Goal: Task Accomplishment & Management: Use online tool/utility

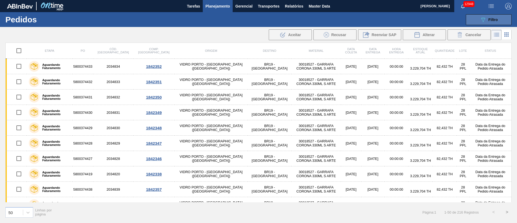
click at [489, 23] on button "089F7B8B-B2A5-4AFE-B5C0-19BA573D28AC Filtro" at bounding box center [489, 19] width 46 height 11
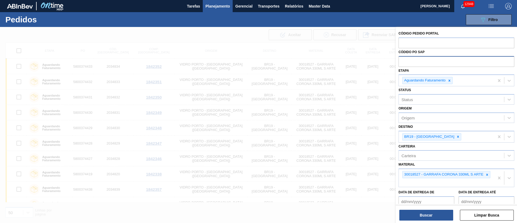
click at [426, 62] on input "text" at bounding box center [456, 61] width 116 height 10
paste input "text"
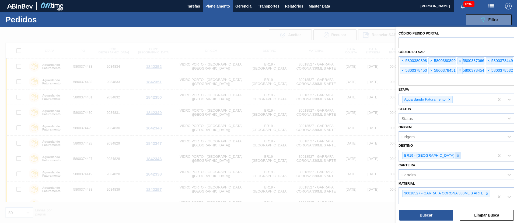
click at [456, 155] on icon at bounding box center [458, 155] width 4 height 4
click at [487, 191] on icon at bounding box center [487, 192] width 2 height 2
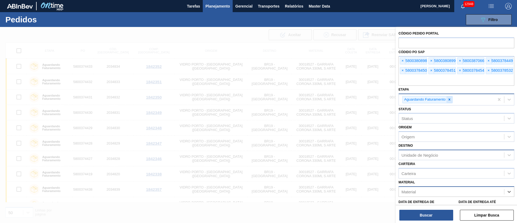
click at [450, 99] on icon at bounding box center [449, 99] width 4 height 4
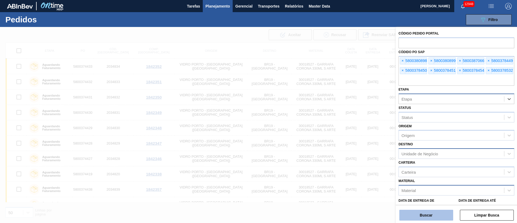
click at [419, 212] on button "Buscar" at bounding box center [426, 214] width 54 height 11
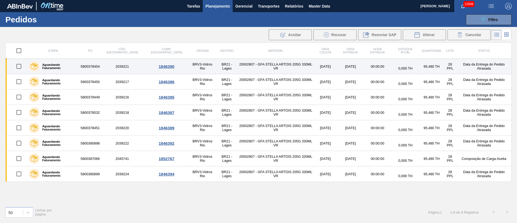
click at [17, 69] on input "checkbox" at bounding box center [18, 66] width 11 height 11
checkbox input "true"
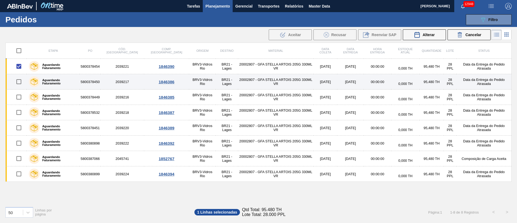
click at [19, 86] on input "checkbox" at bounding box center [18, 81] width 11 height 11
checkbox input "true"
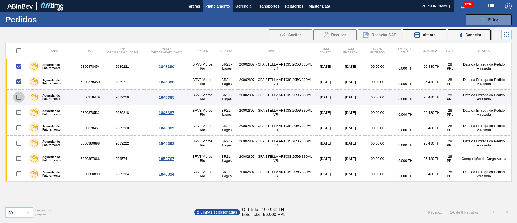
click at [19, 95] on input "checkbox" at bounding box center [18, 96] width 11 height 11
checkbox input "true"
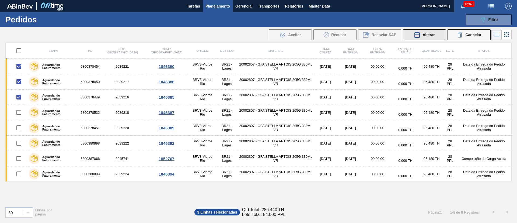
click at [433, 34] on span "Alterar" at bounding box center [428, 35] width 12 height 4
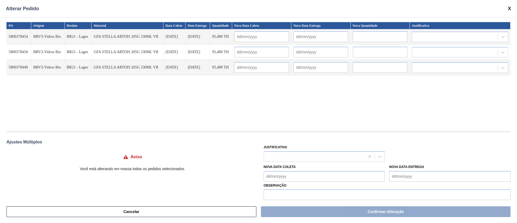
click at [251, 36] on input "text" at bounding box center [261, 36] width 55 height 11
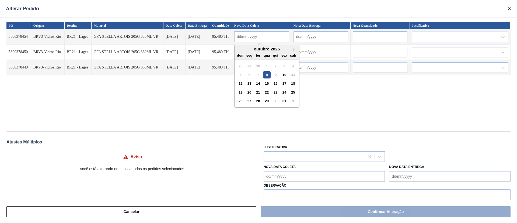
click at [249, 84] on div "13" at bounding box center [248, 83] width 7 height 7
type input "[DATE]"
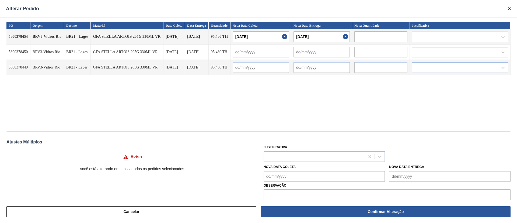
click at [251, 34] on input "[DATE]" at bounding box center [260, 36] width 56 height 11
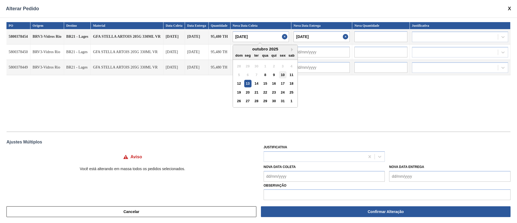
click at [283, 76] on div "10" at bounding box center [282, 74] width 7 height 7
type input "[DATE]"
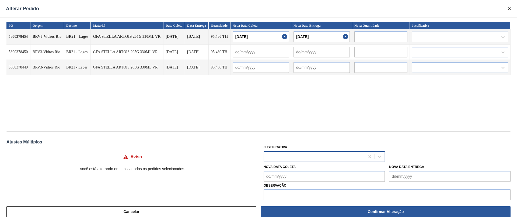
click at [272, 157] on div at bounding box center [314, 156] width 101 height 8
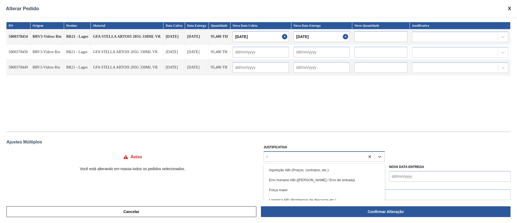
type input "ou"
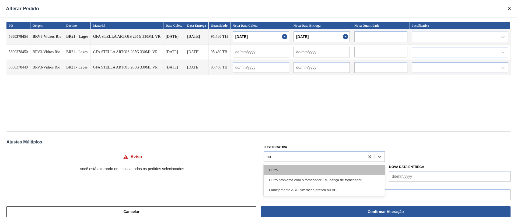
click at [272, 171] on div "Outro" at bounding box center [323, 170] width 121 height 10
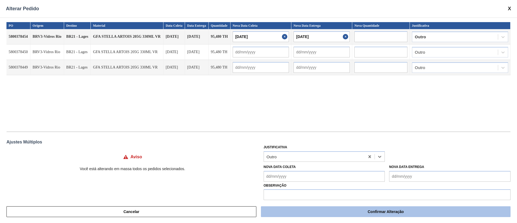
click at [343, 211] on button "Confirmar Alteração" at bounding box center [385, 211] width 249 height 11
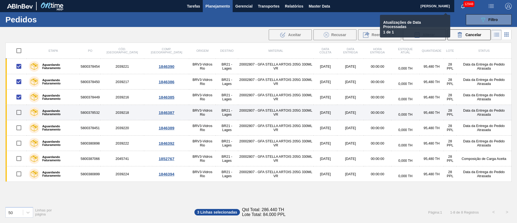
checkbox input "false"
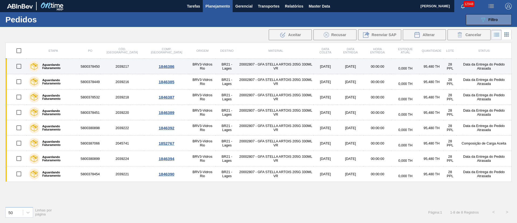
click at [19, 66] on input "checkbox" at bounding box center [18, 66] width 11 height 11
checkbox input "true"
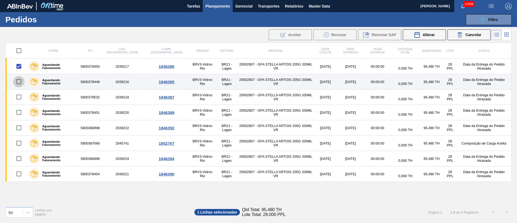
click at [18, 83] on input "checkbox" at bounding box center [18, 81] width 11 height 11
checkbox input "true"
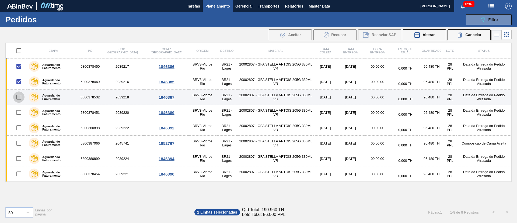
click at [19, 92] on input "checkbox" at bounding box center [18, 96] width 11 height 11
checkbox input "true"
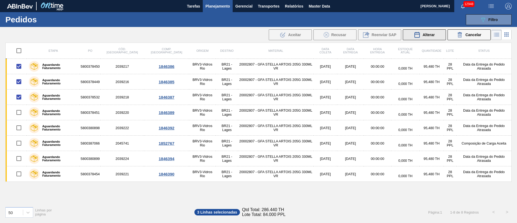
click at [428, 34] on span "Alterar" at bounding box center [428, 35] width 12 height 4
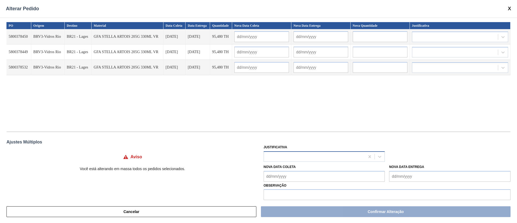
click at [291, 157] on div at bounding box center [314, 156] width 101 height 8
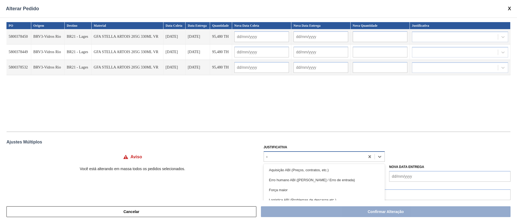
type input "ou"
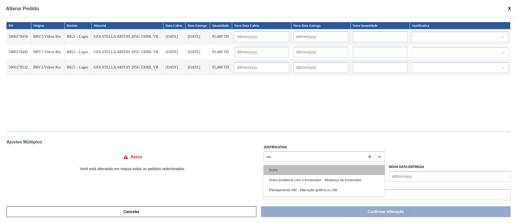
click at [277, 172] on div "Outro" at bounding box center [323, 170] width 121 height 10
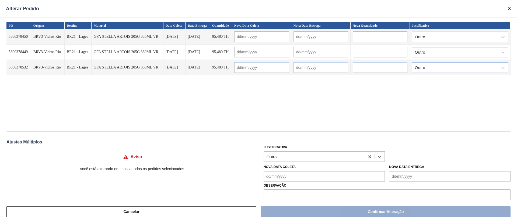
click at [276, 176] on Coleta "Nova Data Coleta" at bounding box center [323, 176] width 121 height 11
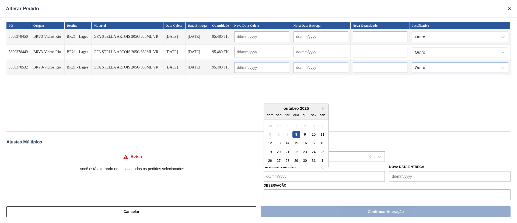
click at [294, 133] on div "8" at bounding box center [295, 134] width 7 height 7
type Coleta "[DATE]"
type input "[DATE]"
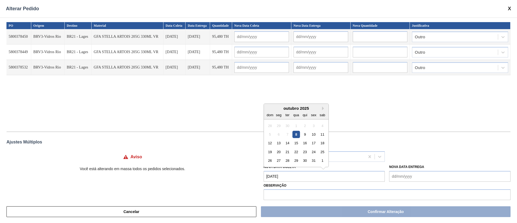
type input "[DATE]"
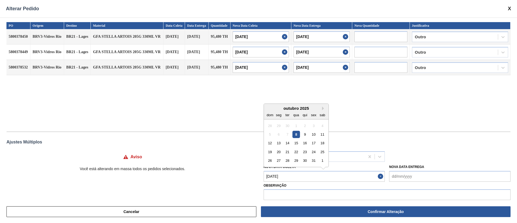
click at [286, 180] on Coleta "[DATE]" at bounding box center [323, 176] width 121 height 11
click at [314, 134] on div "10" at bounding box center [313, 134] width 7 height 7
type Coleta "[DATE]"
type input "[DATE]"
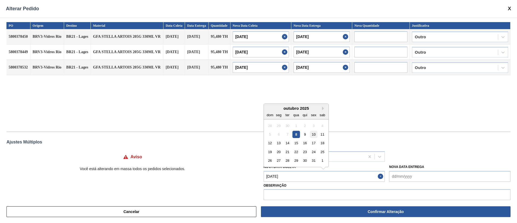
type input "[DATE]"
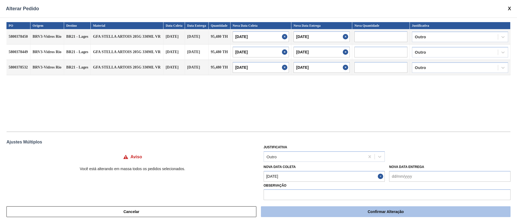
click at [361, 214] on button "Confirmar Alteração" at bounding box center [385, 211] width 249 height 11
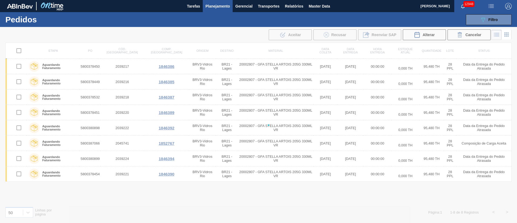
checkbox input "false"
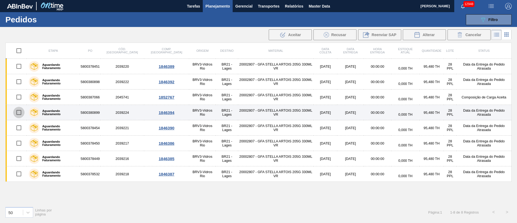
click at [19, 112] on input "checkbox" at bounding box center [18, 112] width 11 height 11
checkbox input "true"
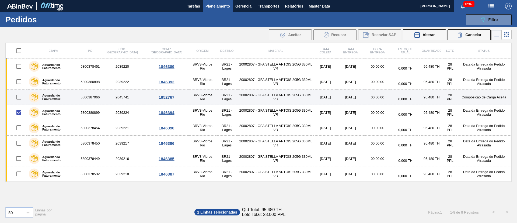
click at [18, 96] on input "checkbox" at bounding box center [18, 96] width 11 height 11
checkbox input "true"
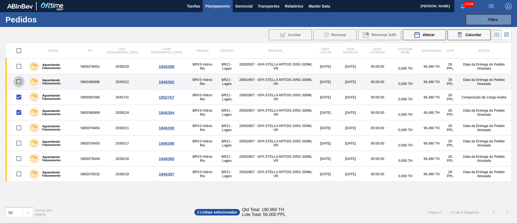
click at [22, 83] on input "checkbox" at bounding box center [18, 81] width 11 height 11
checkbox input "true"
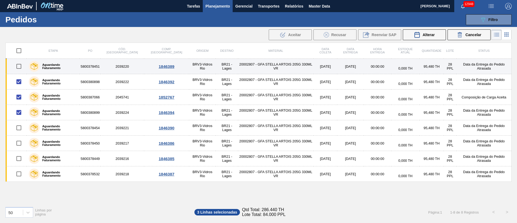
click at [20, 63] on input "checkbox" at bounding box center [18, 66] width 11 height 11
checkbox input "true"
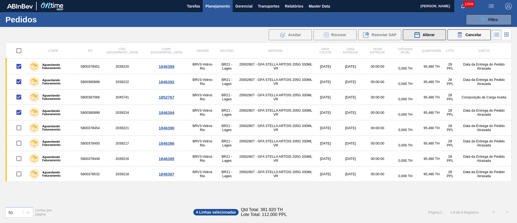
click at [433, 36] on span "Alterar" at bounding box center [428, 35] width 12 height 4
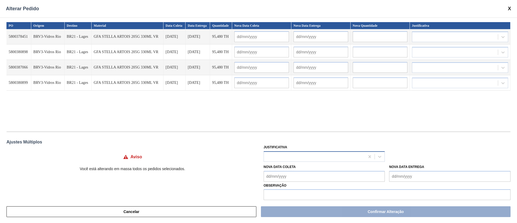
click at [291, 158] on div at bounding box center [314, 156] width 101 height 8
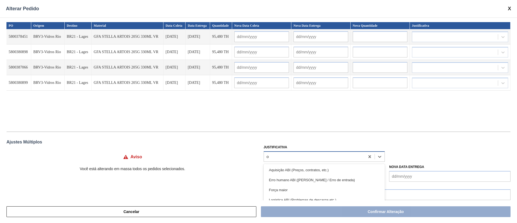
type input "ou"
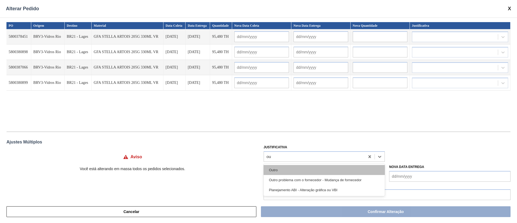
click at [287, 169] on div "Outro" at bounding box center [323, 170] width 121 height 10
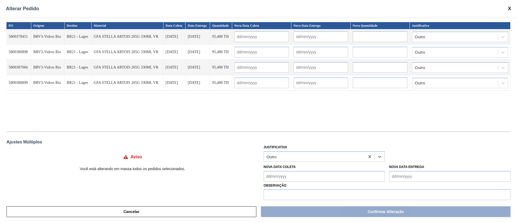
click at [293, 176] on Coleta "Nova Data Coleta" at bounding box center [323, 176] width 121 height 11
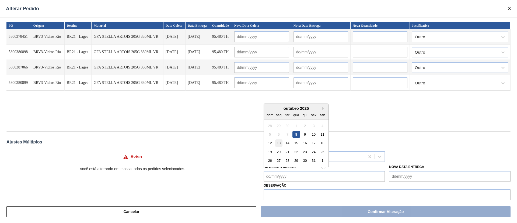
click at [277, 143] on div "13" at bounding box center [278, 142] width 7 height 7
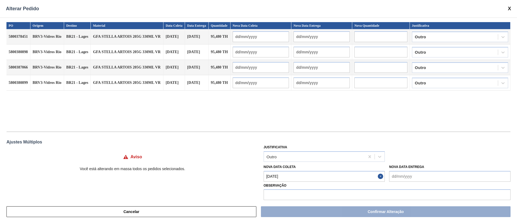
type Coleta "[DATE]"
type input "[DATE]"
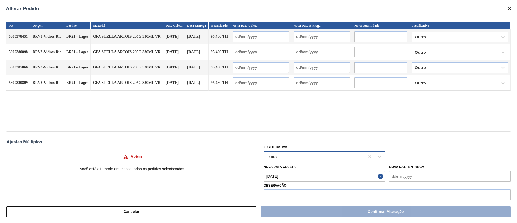
type input "[DATE]"
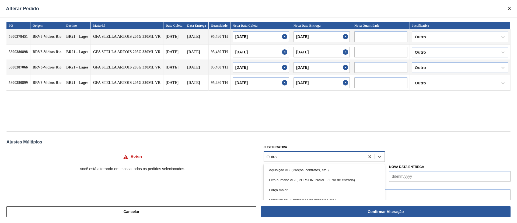
click at [286, 154] on div "Outro" at bounding box center [314, 156] width 101 height 8
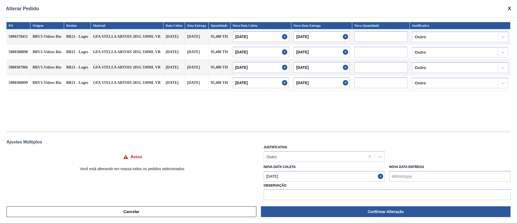
click at [298, 143] on div "Justificativa Outro" at bounding box center [323, 152] width 121 height 18
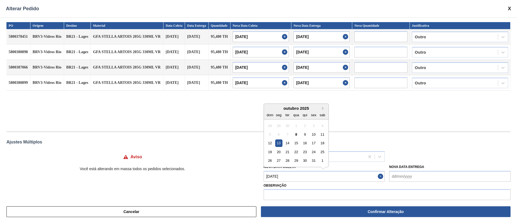
click at [289, 175] on Coleta "[DATE]" at bounding box center [323, 176] width 121 height 11
click at [323, 133] on div "11" at bounding box center [322, 134] width 7 height 7
type Coleta "[DATE]"
type input "[DATE]"
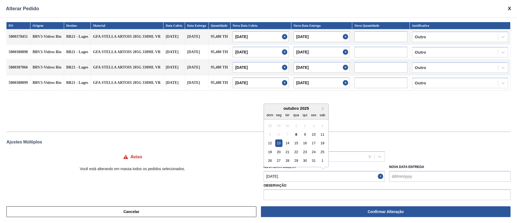
type input "[DATE]"
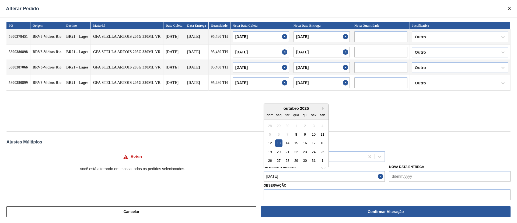
type input "[DATE]"
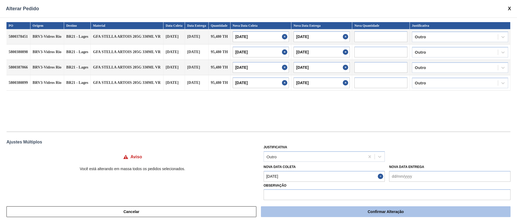
click at [294, 211] on button "Confirmar Alteração" at bounding box center [385, 211] width 249 height 11
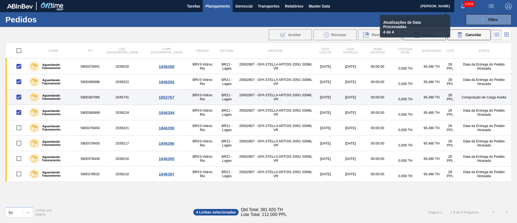
checkbox input "false"
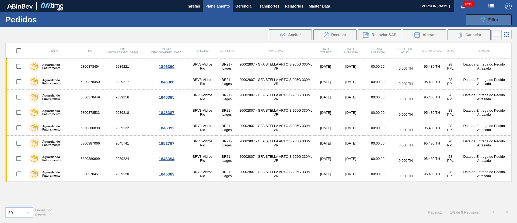
click at [497, 21] on span "Filtro" at bounding box center [492, 19] width 9 height 4
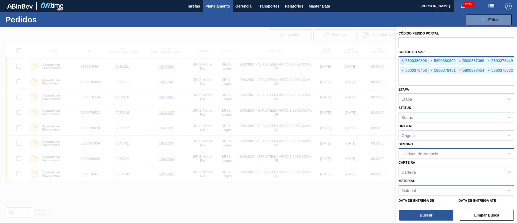
click at [403, 61] on span "×" at bounding box center [402, 61] width 5 height 6
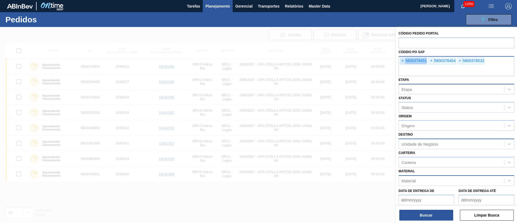
click at [403, 61] on span "×" at bounding box center [402, 61] width 5 height 6
click at [403, 66] on input "text" at bounding box center [456, 71] width 116 height 10
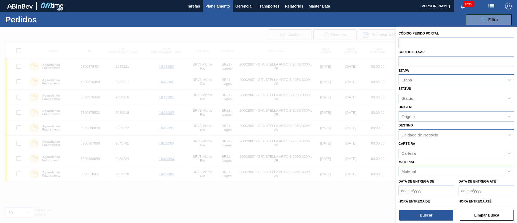
click at [415, 79] on div "Etapa" at bounding box center [451, 80] width 105 height 8
type input "fat"
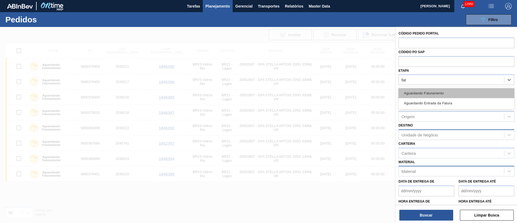
click at [415, 97] on div "Aguardando Faturamento" at bounding box center [456, 93] width 116 height 10
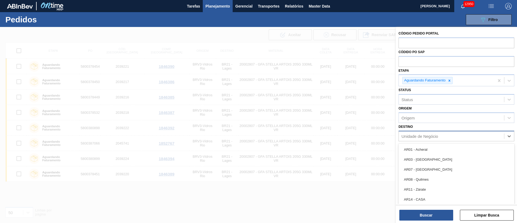
click at [414, 138] on div "Unidade de Negócio" at bounding box center [451, 136] width 105 height 8
type input "26"
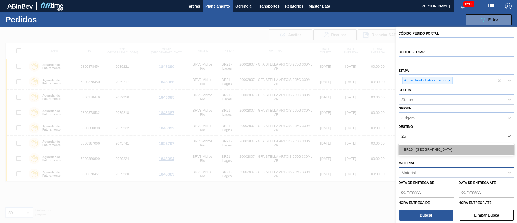
click at [413, 147] on div "BR26 - [GEOGRAPHIC_DATA]" at bounding box center [456, 149] width 116 height 10
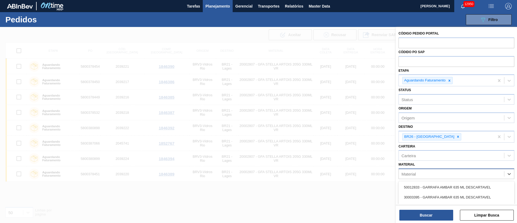
click at [413, 173] on div "Material" at bounding box center [408, 173] width 14 height 5
type input "3"
type input "2"
type input "2000"
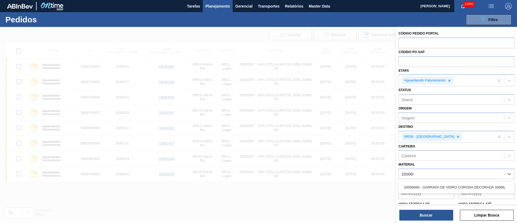
type input "2000666"
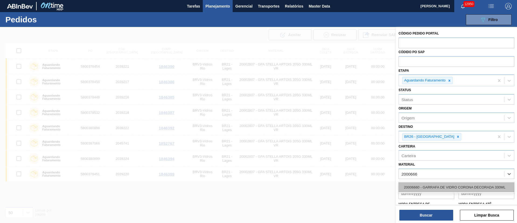
click at [413, 191] on div "20006660 - GARRAFA DE VIDRO CORONA DECORADA 330ML" at bounding box center [456, 187] width 116 height 10
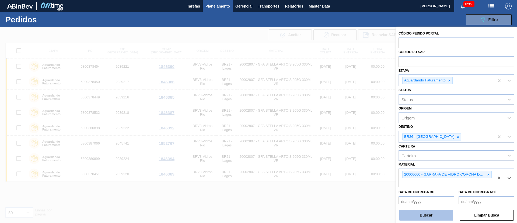
click at [440, 214] on button "Buscar" at bounding box center [426, 214] width 54 height 11
